Goal: Task Accomplishment & Management: Manage account settings

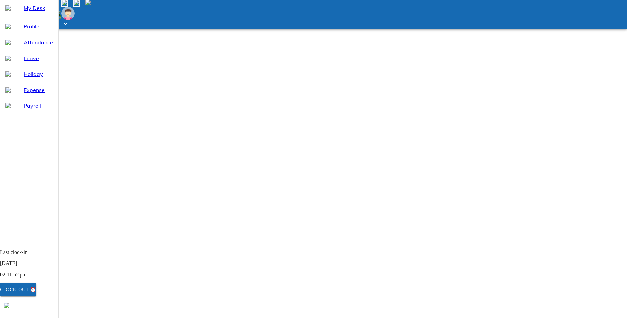
drag, startPoint x: 28, startPoint y: 59, endPoint x: 44, endPoint y: 82, distance: 28.3
click at [28, 46] on span "Attendance" at bounding box center [38, 42] width 29 height 8
select select "8"
click at [24, 62] on span "Leave" at bounding box center [38, 58] width 29 height 8
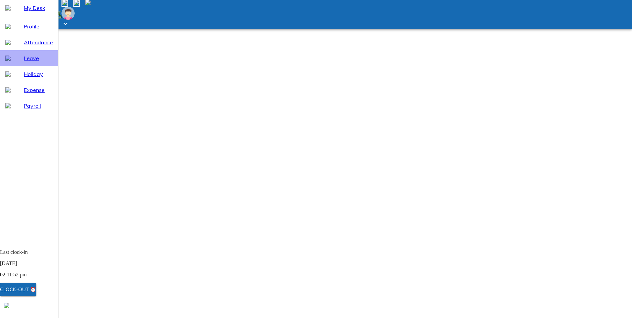
select select "8"
click at [32, 46] on span "Attendance" at bounding box center [38, 42] width 29 height 8
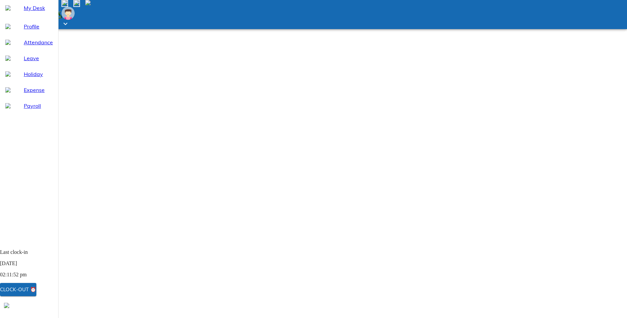
select select "8"
click at [24, 62] on span "Leave" at bounding box center [38, 58] width 29 height 8
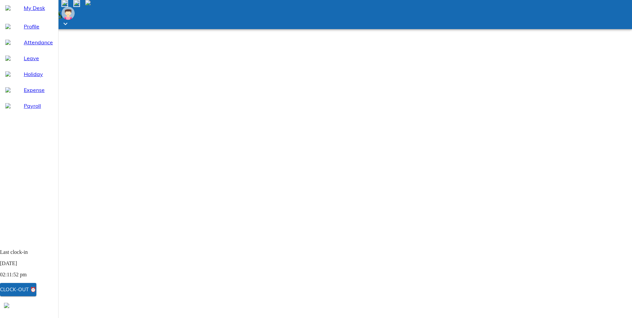
select select "8"
